Goal: Task Accomplishment & Management: Use online tool/utility

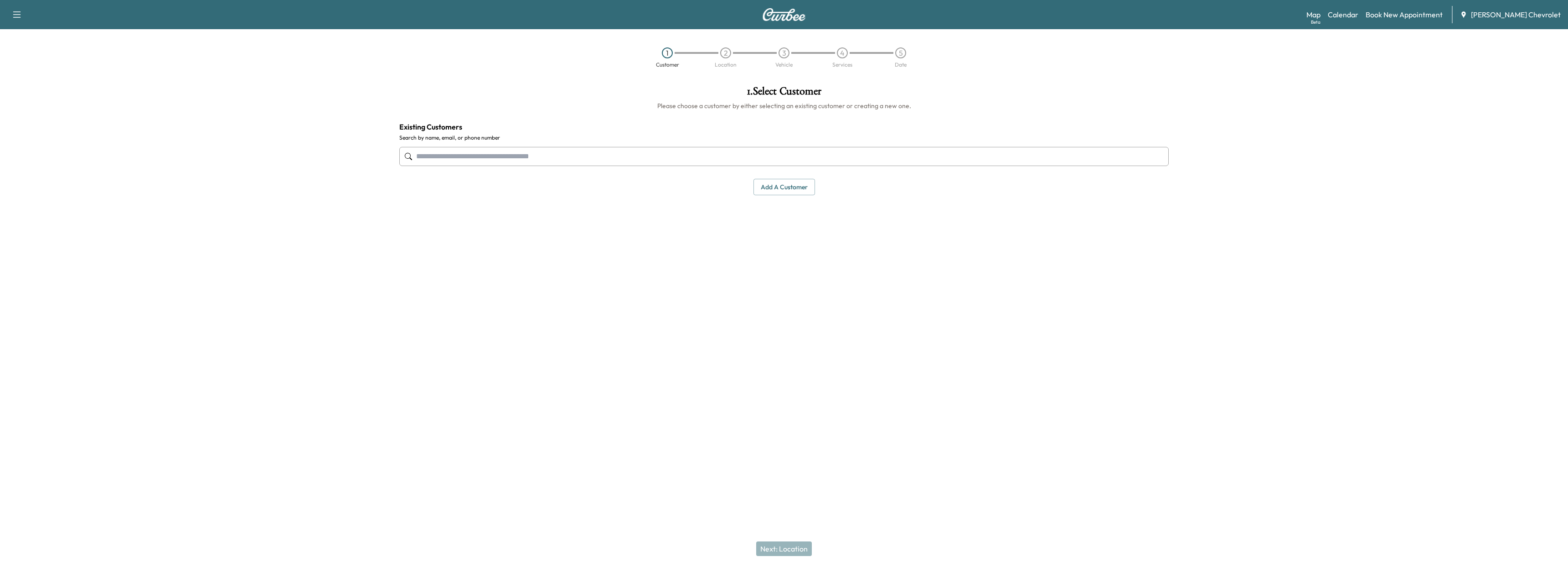
click at [497, 157] on input "text" at bounding box center [784, 156] width 769 height 19
click at [1359, 16] on link "Calendar" at bounding box center [1343, 15] width 30 height 11
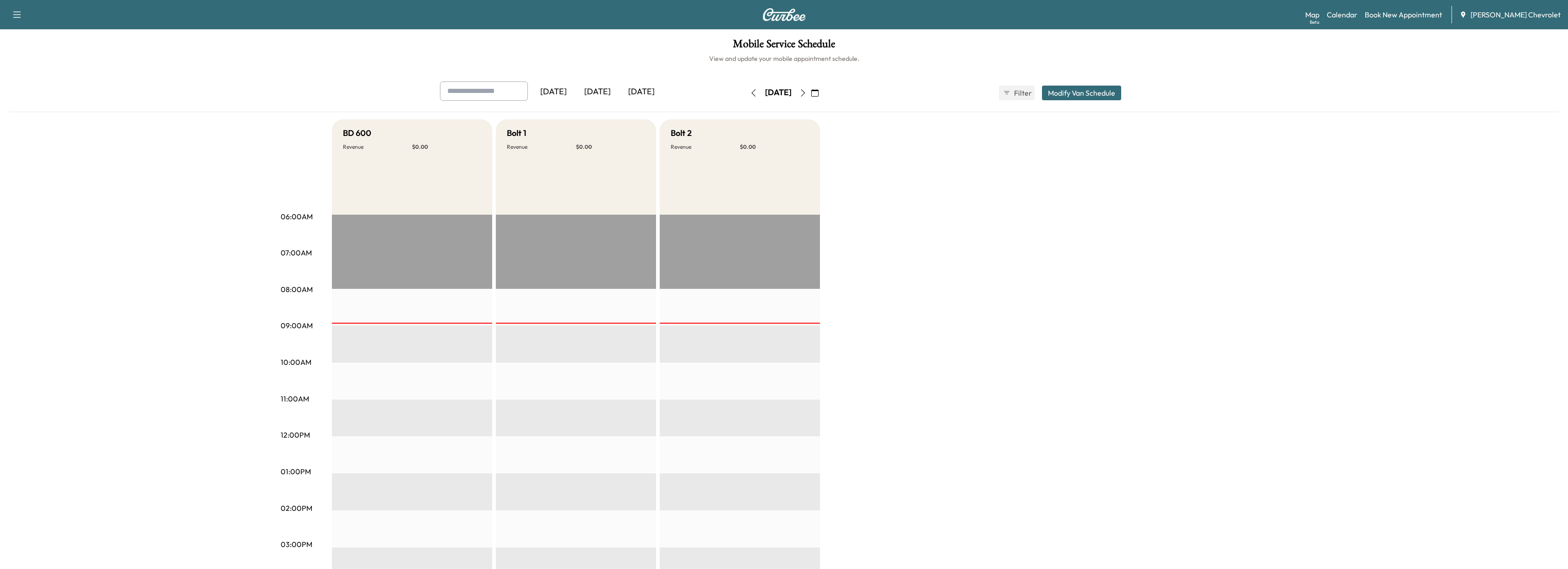
click at [619, 92] on div "[DATE]" at bounding box center [597, 92] width 44 height 21
click at [639, 91] on div "[DATE]" at bounding box center [641, 92] width 44 height 21
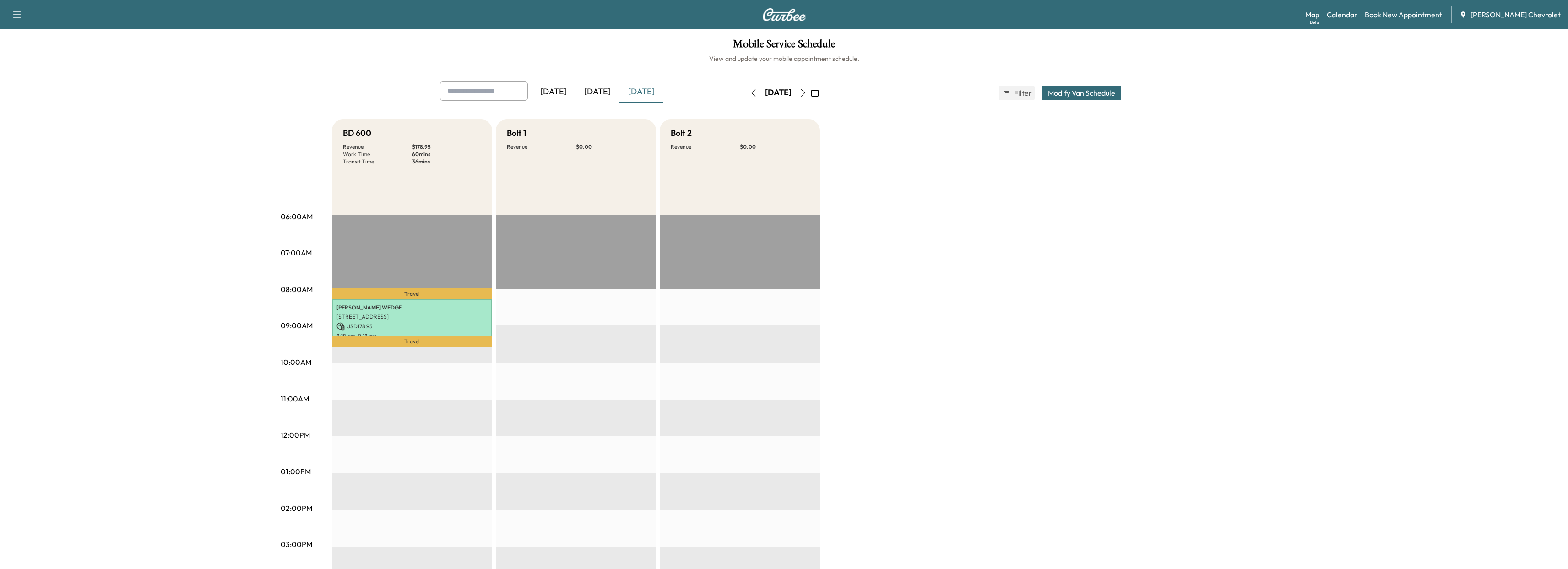
click at [382, 324] on p "USD 178.95" at bounding box center [411, 326] width 151 height 8
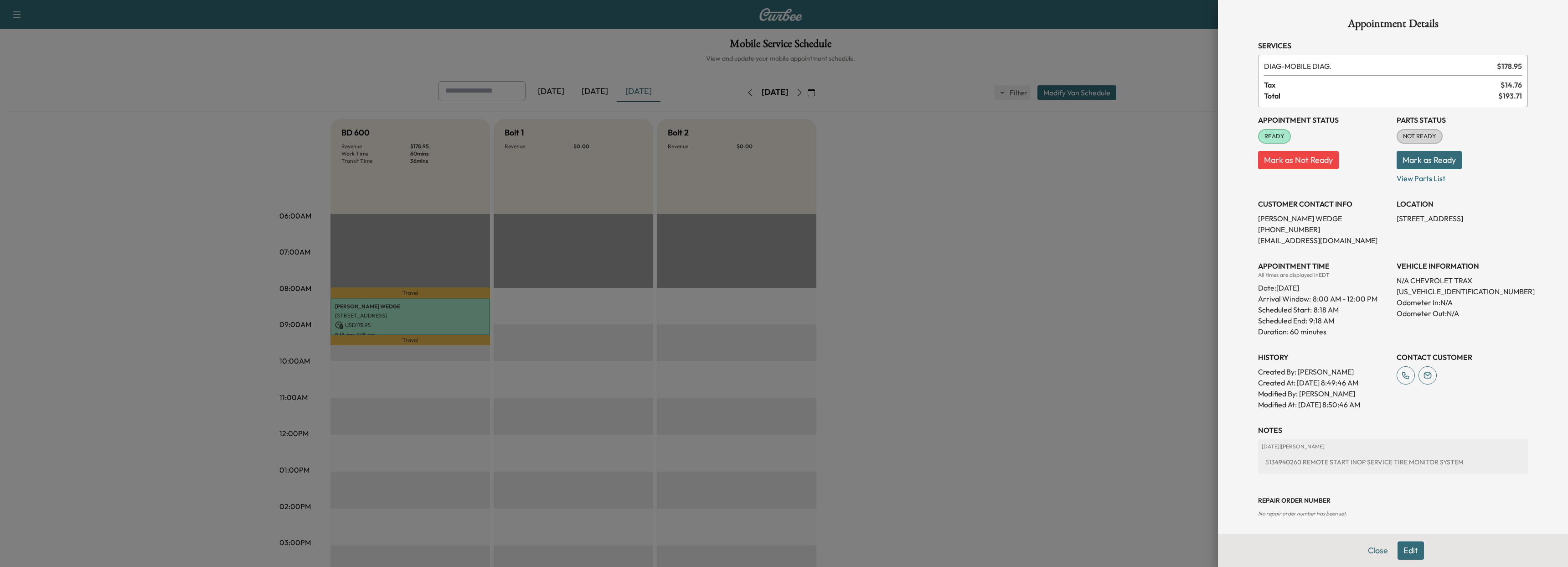
click at [1104, 302] on div at bounding box center [784, 283] width 1568 height 567
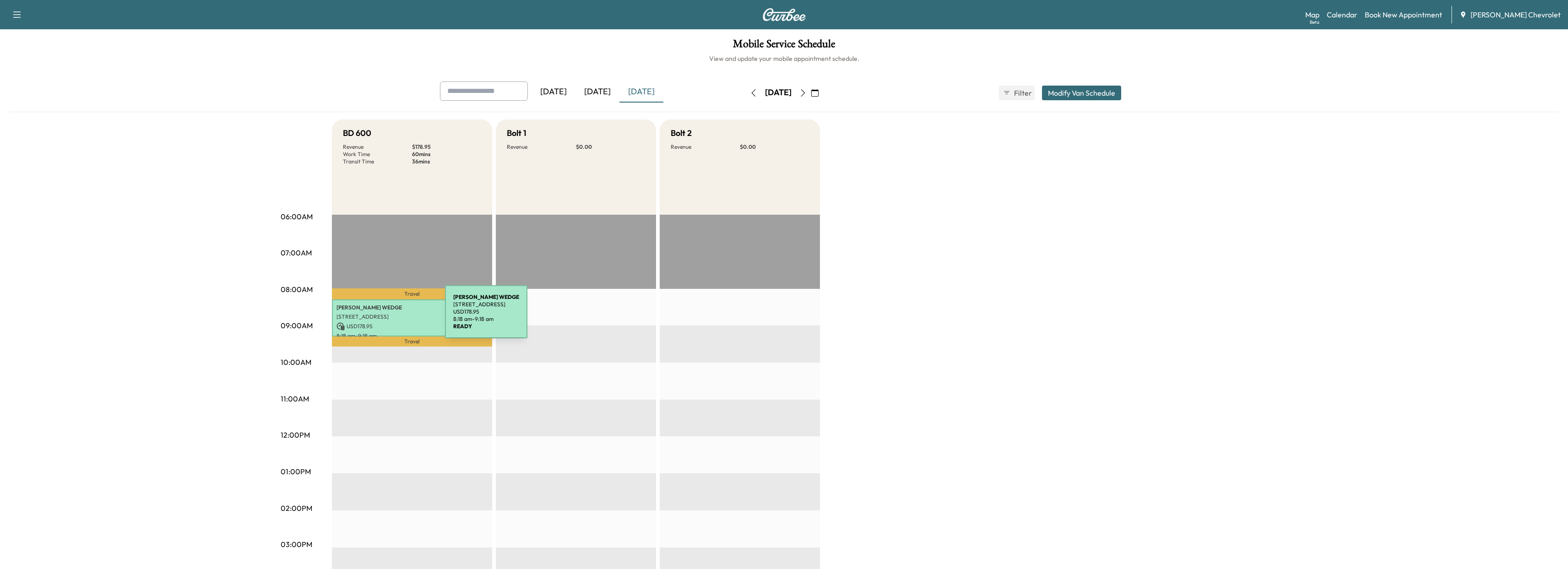
click at [377, 318] on p "[STREET_ADDRESS]" at bounding box center [411, 317] width 151 height 7
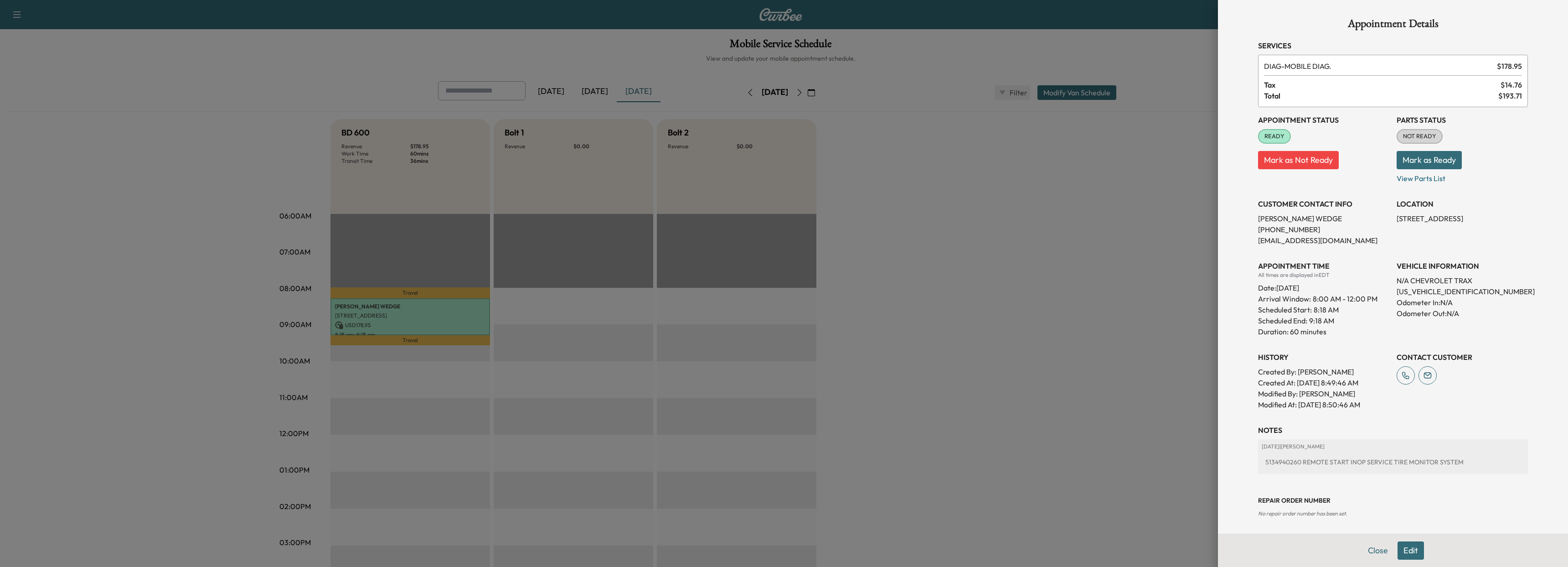
drag, startPoint x: 1434, startPoint y: 292, endPoint x: 1441, endPoint y: 290, distance: 7.3
click at [1441, 290] on p "[US_VEHICLE_IDENTIFICATION_NUMBER]" at bounding box center [1462, 292] width 131 height 11
copy p "[US_VEHICLE_IDENTIFICATION_NUMBER]"
